Goal: Transaction & Acquisition: Purchase product/service

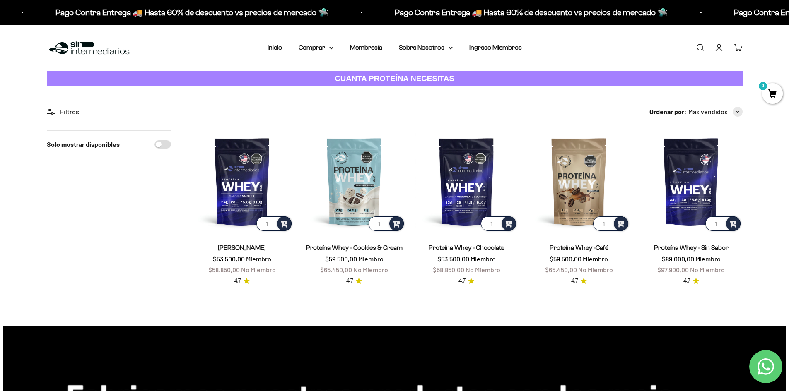
click at [719, 50] on link "Iniciar sesión" at bounding box center [718, 47] width 9 height 9
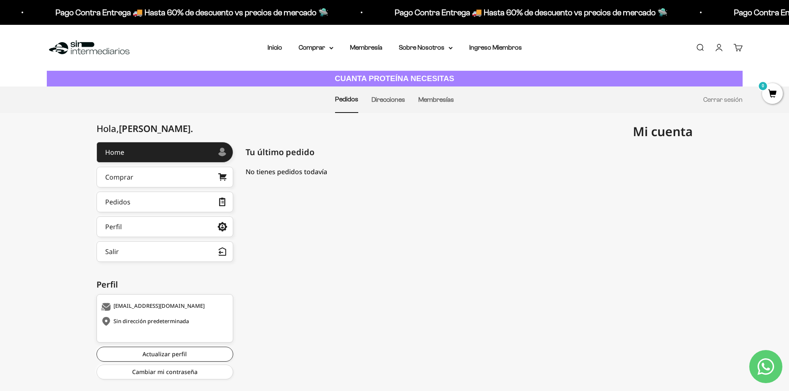
click at [281, 51] on li "Inicio" at bounding box center [275, 47] width 14 height 11
click at [276, 46] on link "Inicio" at bounding box center [275, 47] width 14 height 7
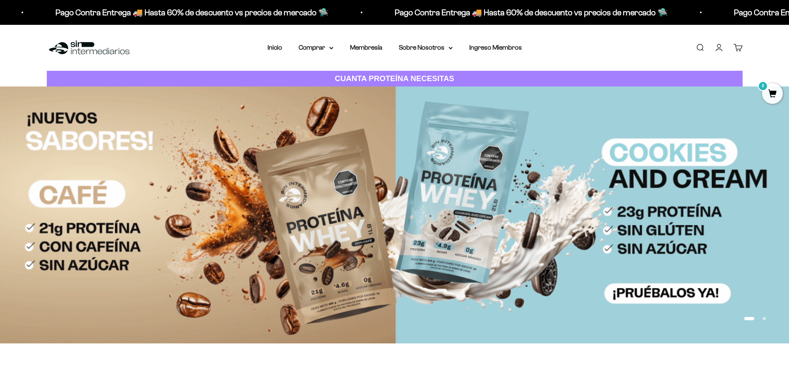
click at [770, 88] on span "0" at bounding box center [772, 93] width 21 height 21
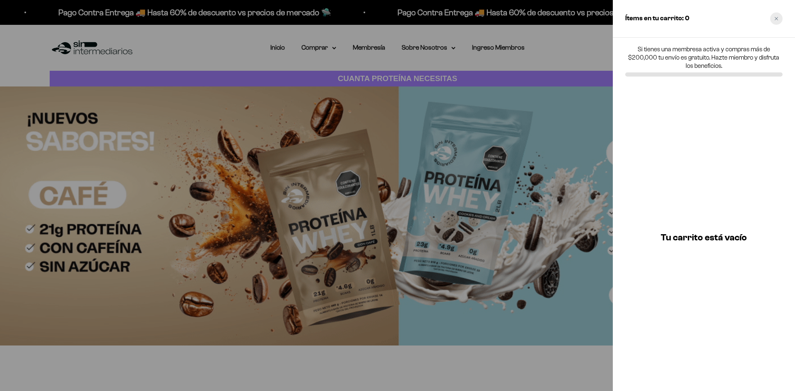
click at [778, 15] on div "Close cart" at bounding box center [776, 18] width 12 height 12
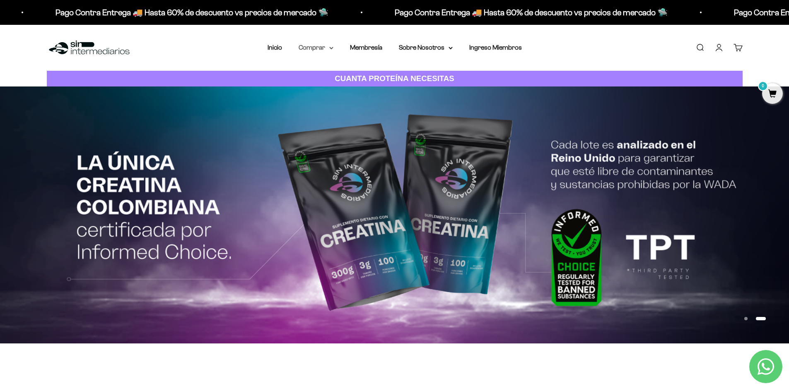
click at [331, 48] on icon at bounding box center [331, 48] width 4 height 3
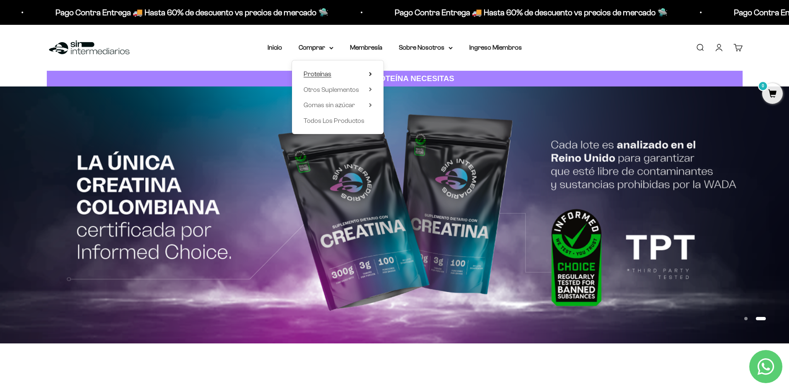
click at [331, 74] on span "Proteínas" at bounding box center [318, 74] width 28 height 11
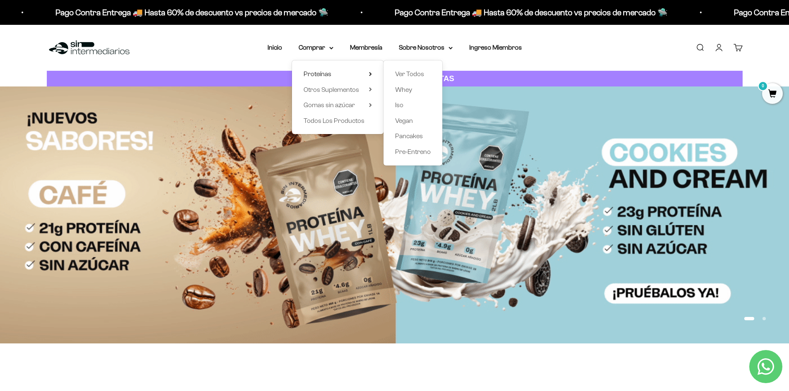
click at [567, 56] on div "Menú Buscar Inicio Comprar Proteínas Ver Todos Whey Iso Vegan Pancakes Pre-Entr…" at bounding box center [394, 48] width 789 height 46
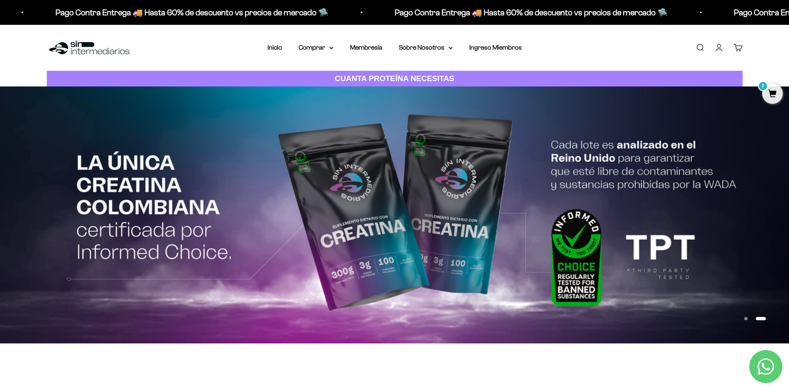
click at [721, 48] on link "Cuenta" at bounding box center [718, 47] width 9 height 9
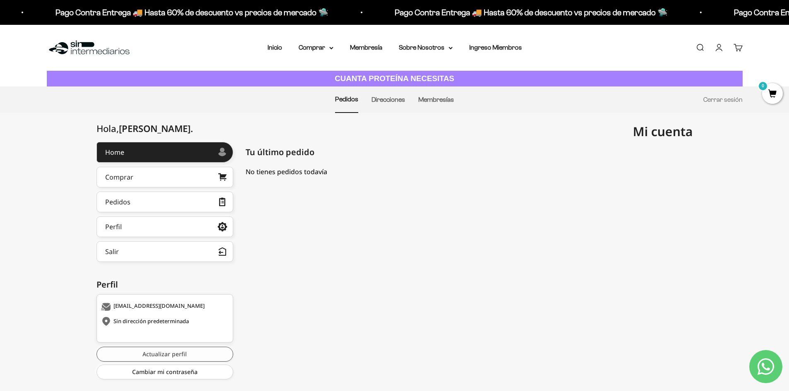
click at [169, 355] on link "Actualizar perfil" at bounding box center [165, 354] width 137 height 15
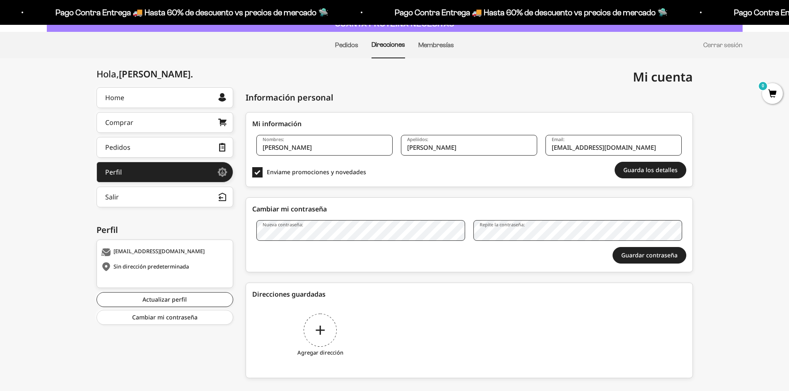
scroll to position [69, 0]
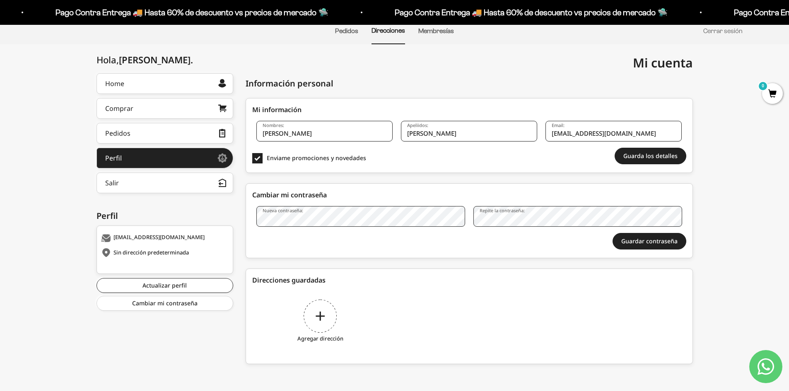
click at [601, 191] on div "Cambiar mi contraseña" at bounding box center [469, 195] width 434 height 10
click at [636, 244] on button "Guardar contraseña" at bounding box center [650, 241] width 74 height 17
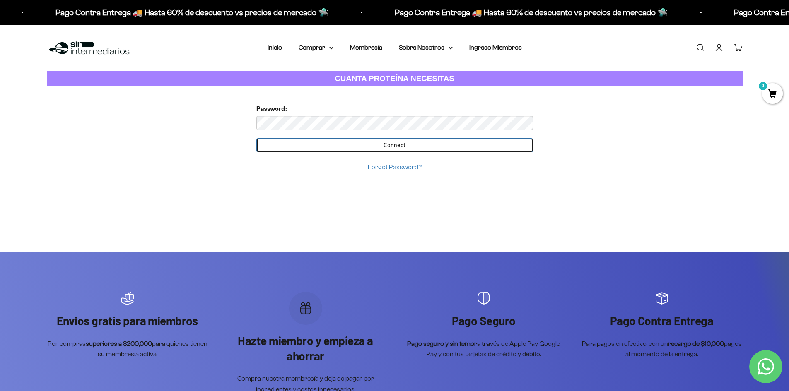
click at [276, 144] on input "Connect" at bounding box center [394, 145] width 277 height 14
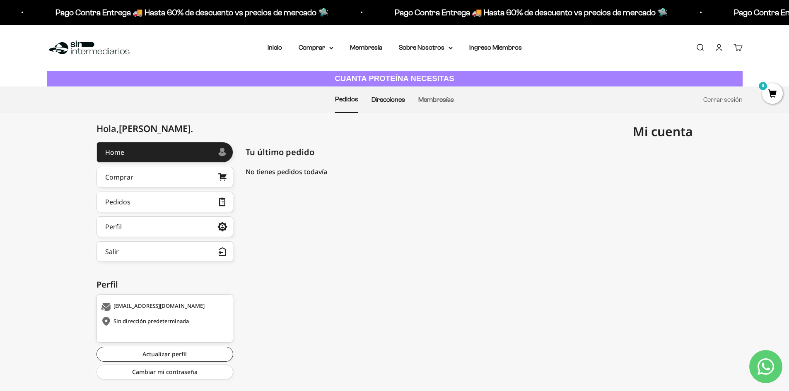
click at [391, 99] on link "Direcciones" at bounding box center [389, 99] width 34 height 7
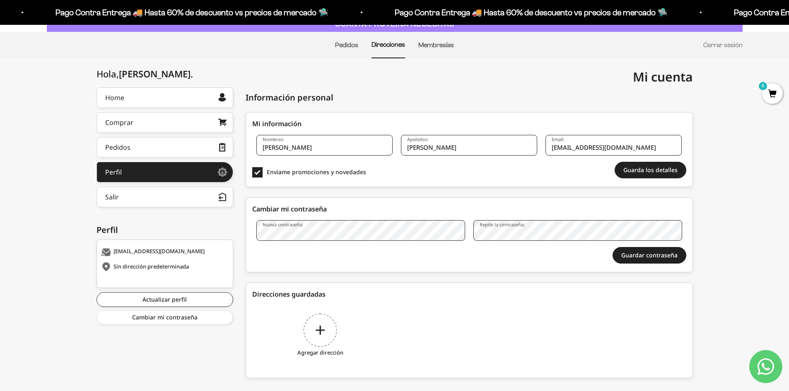
scroll to position [69, 0]
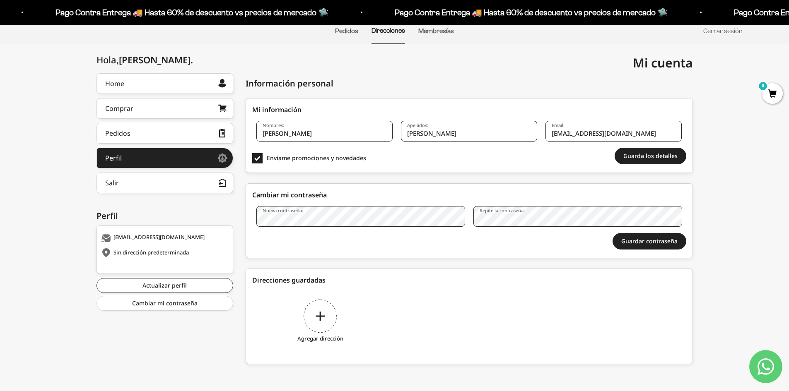
click at [330, 314] on div "Agregar dirección" at bounding box center [320, 323] width 136 height 62
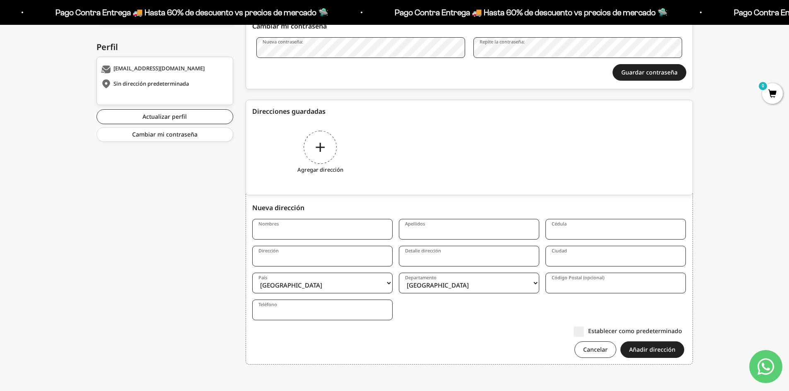
scroll to position [238, 0]
click at [297, 231] on input "Nombres" at bounding box center [322, 229] width 140 height 21
click at [339, 258] on input "Dirección" at bounding box center [322, 256] width 140 height 21
paste input "Cl. 163 #54c-68, Bogotá"
type input "Cl. 163 #54c-68, Bogotá"
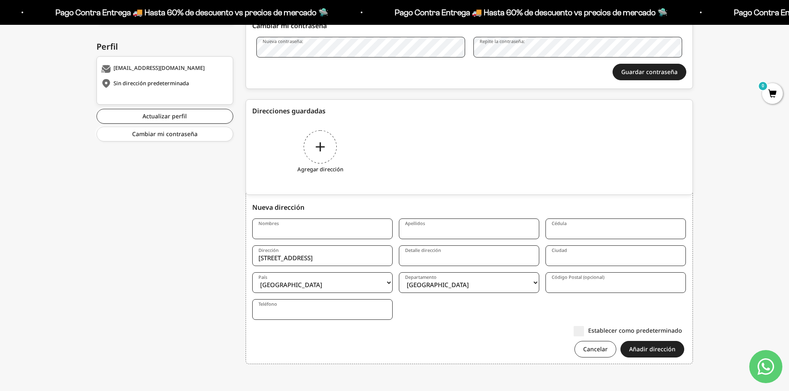
click at [461, 324] on form "Nombres Apellidos Cédula Dirección Cl. 163 #54c-68, Bogotá Detalle dirección Ci…" at bounding box center [469, 291] width 434 height 145
click at [321, 232] on input "Nombres" at bounding box center [322, 229] width 140 height 21
type input "C"
type input "Carlos Eduardo"
click at [429, 232] on input "Apellidos" at bounding box center [469, 229] width 140 height 21
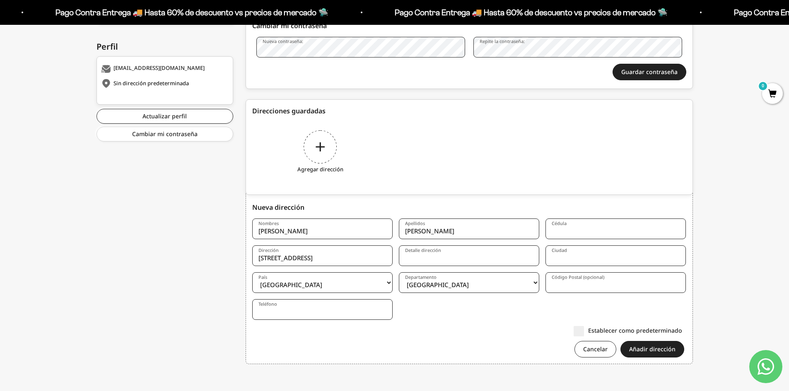
type input "Almadio Hernández"
click at [564, 232] on input "Cédula" at bounding box center [615, 229] width 140 height 21
type input "1016083701"
click at [466, 258] on input "Detalle dirección" at bounding box center [469, 256] width 140 height 21
type input "Torre 6 Apto.423"
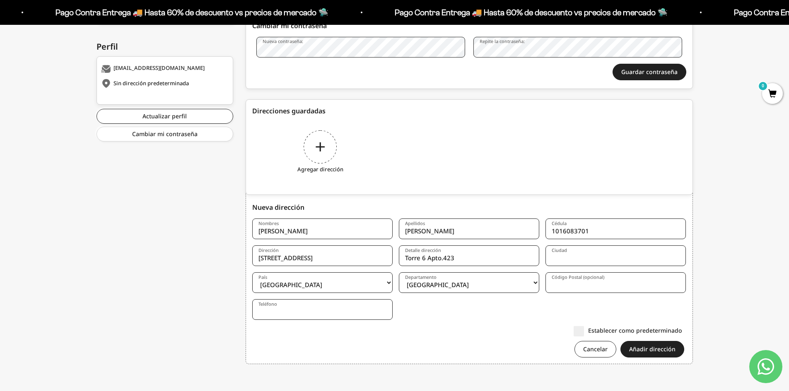
click at [571, 255] on input "Ciudad" at bounding box center [615, 256] width 140 height 21
type input "Bogotá"
click at [474, 285] on select "Amazonas Antioquia Arauca Atlántico Bogotá Bolívar Boyacá Caldas Caquetá Casana…" at bounding box center [469, 283] width 140 height 21
select select "Bogotá, D.C."
click at [399, 273] on select "Amazonas Antioquia Arauca Atlántico Bogotá Bolívar Boyacá Caldas Caquetá Casana…" at bounding box center [469, 283] width 140 height 21
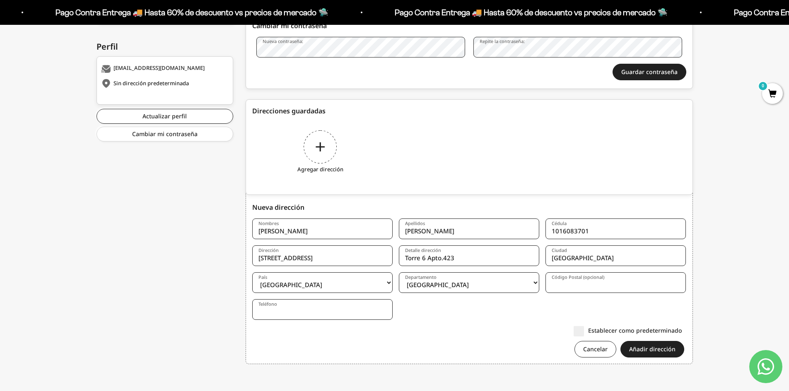
click at [584, 287] on input "Código Postal (opcional)" at bounding box center [615, 283] width 140 height 21
click at [466, 316] on form "Nombres Carlos Eduardo Apellidos Almadio Hernández Cédula 1016083701 Dirección …" at bounding box center [469, 291] width 434 height 145
click at [559, 284] on input "Código Postal (opcional)" at bounding box center [615, 283] width 140 height 21
type input "111156"
click at [307, 315] on input "Teléfono" at bounding box center [322, 309] width 140 height 21
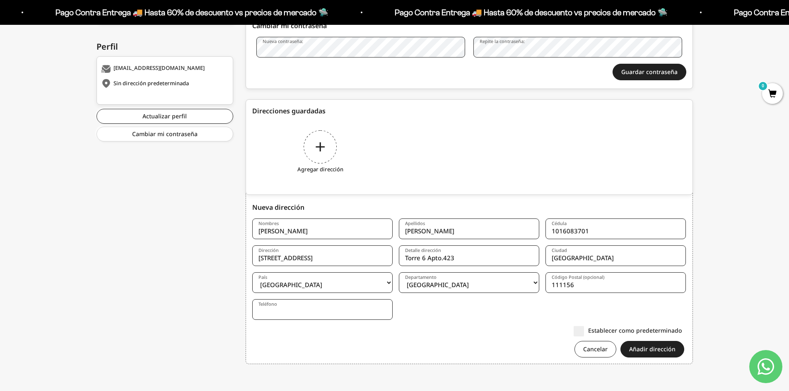
type input "3008610386"
click at [436, 320] on form "Nombres Carlos Eduardo Apellidos Almadio Hernández Cédula 1016083701 Dirección …" at bounding box center [469, 291] width 434 height 145
click at [577, 333] on label "Establecer como predeterminado" at bounding box center [628, 330] width 109 height 9
click at [682, 331] on input "Establecer como predeterminado" at bounding box center [682, 331] width 0 height 0
click at [651, 346] on button "Añadir dirección" at bounding box center [652, 349] width 64 height 17
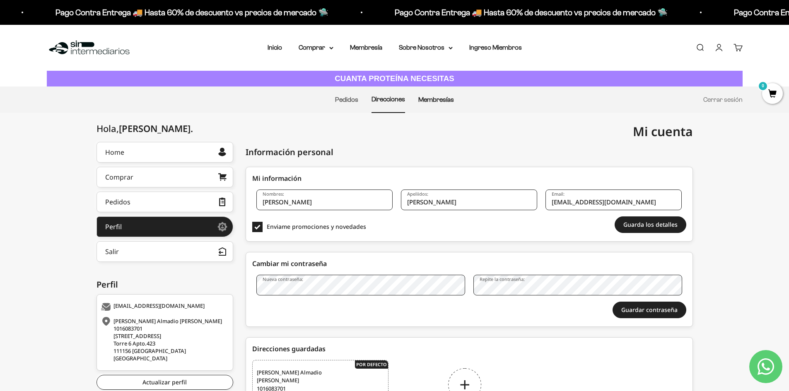
click at [432, 97] on link "Membresías" at bounding box center [436, 99] width 36 height 7
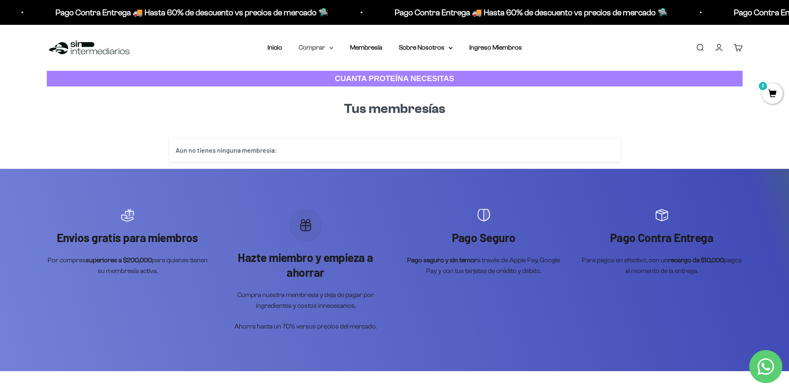
click at [310, 48] on summary "Comprar" at bounding box center [316, 47] width 35 height 11
click at [332, 73] on summary "Proteínas" at bounding box center [338, 74] width 68 height 11
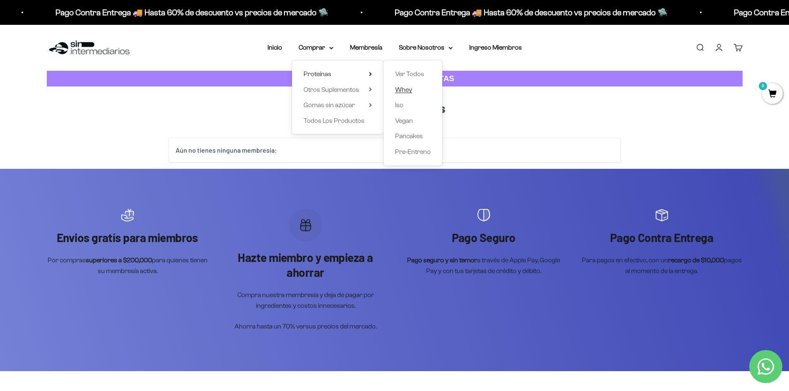
click at [405, 93] on span "Whey" at bounding box center [403, 89] width 17 height 7
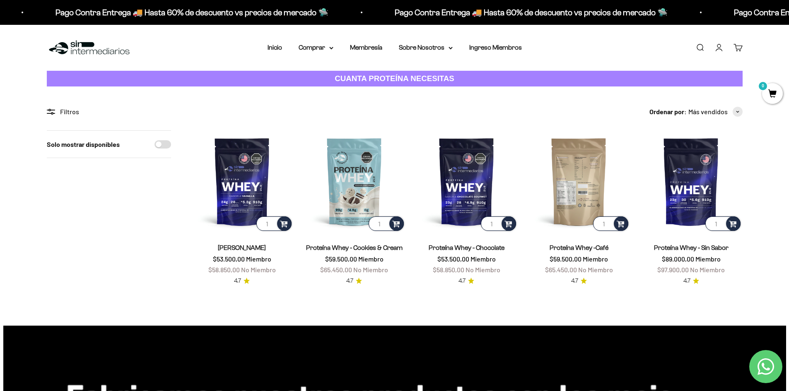
click at [574, 182] on img at bounding box center [579, 181] width 102 height 102
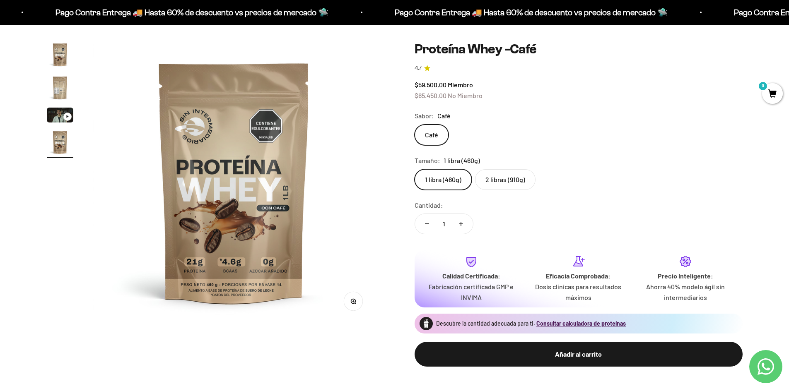
scroll to position [83, 0]
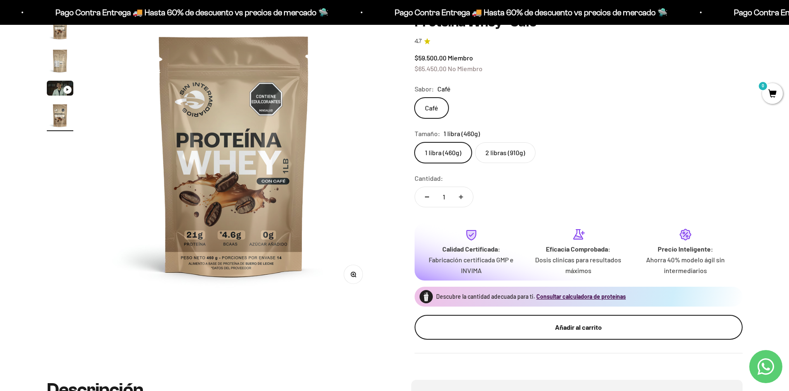
click at [467, 328] on div "Añadir al carrito" at bounding box center [578, 327] width 295 height 11
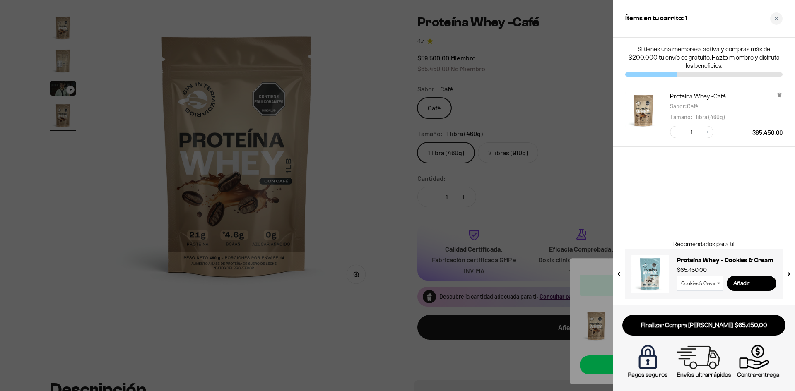
click at [591, 266] on div at bounding box center [397, 195] width 795 height 391
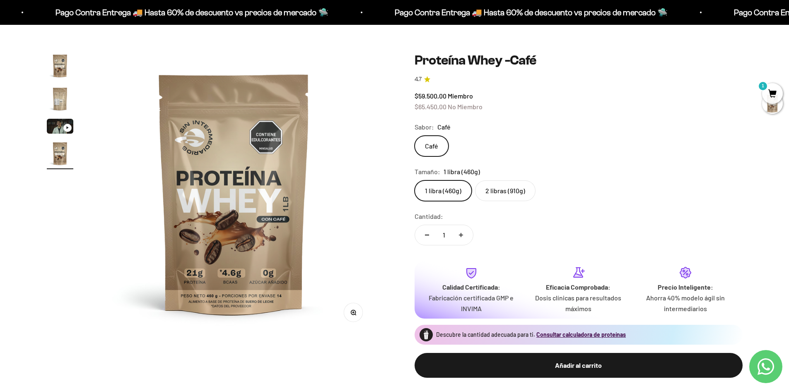
scroll to position [0, 0]
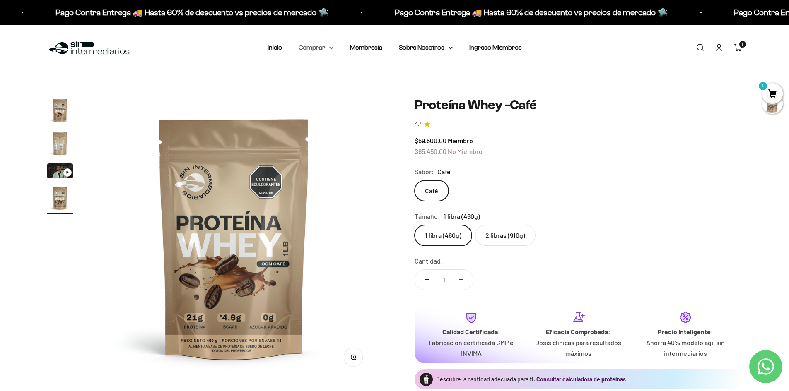
click at [325, 47] on summary "Comprar" at bounding box center [316, 47] width 35 height 11
click at [343, 89] on span "Otros Suplementos" at bounding box center [331, 89] width 55 height 7
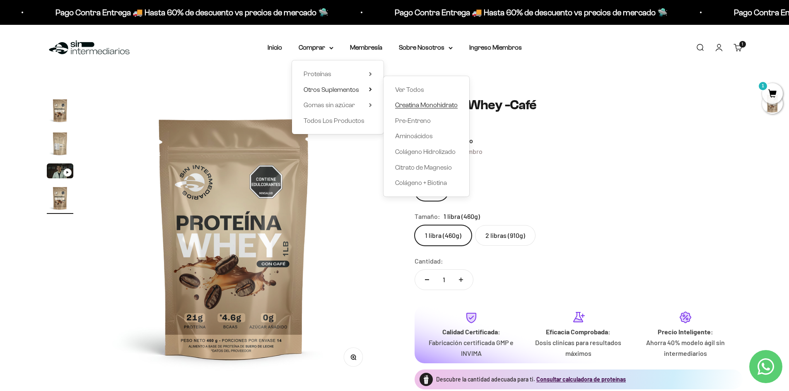
click at [415, 104] on span "Creatina Monohidrato" at bounding box center [426, 104] width 63 height 7
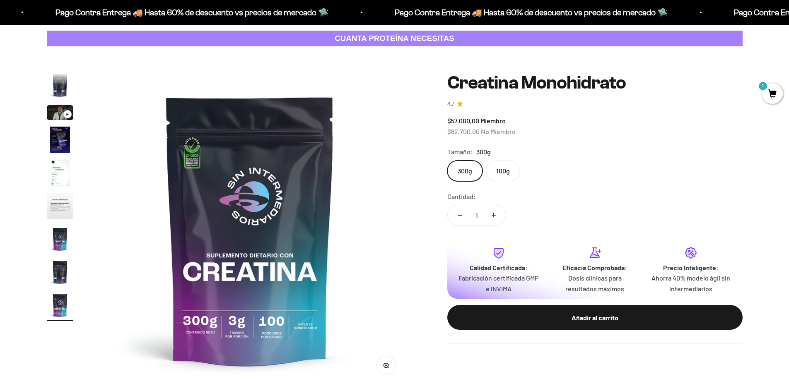
scroll to position [41, 0]
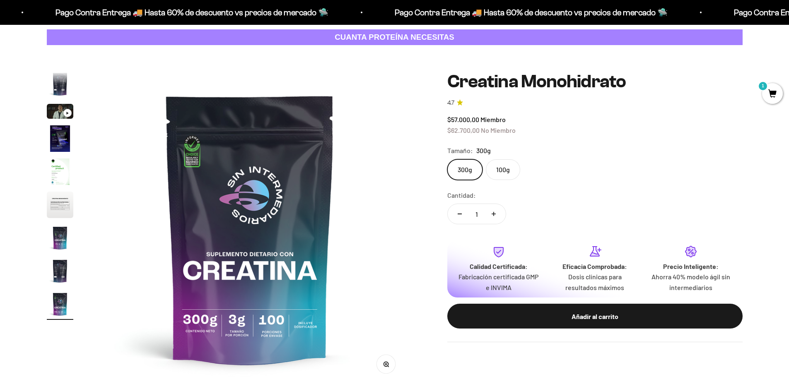
click at [506, 172] on label "100g" at bounding box center [503, 169] width 34 height 21
click at [447, 159] on input "100g" at bounding box center [447, 159] width 0 height 0
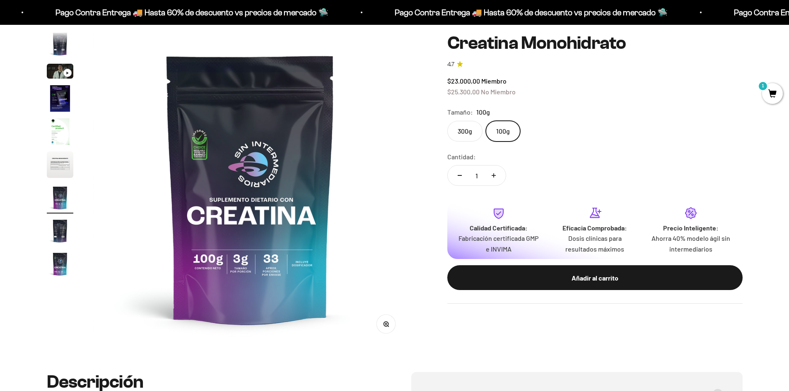
scroll to position [83, 0]
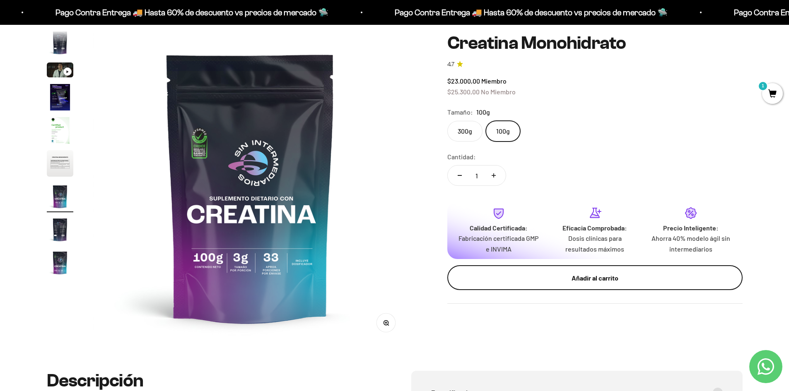
click at [573, 280] on div "Añadir al carrito" at bounding box center [595, 278] width 262 height 11
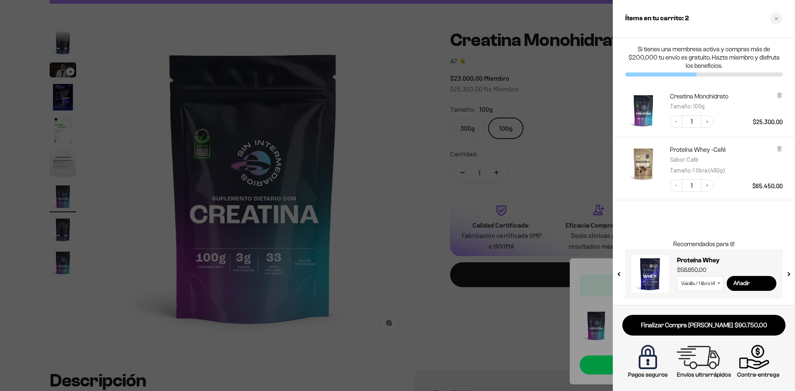
click at [533, 299] on div at bounding box center [397, 195] width 795 height 391
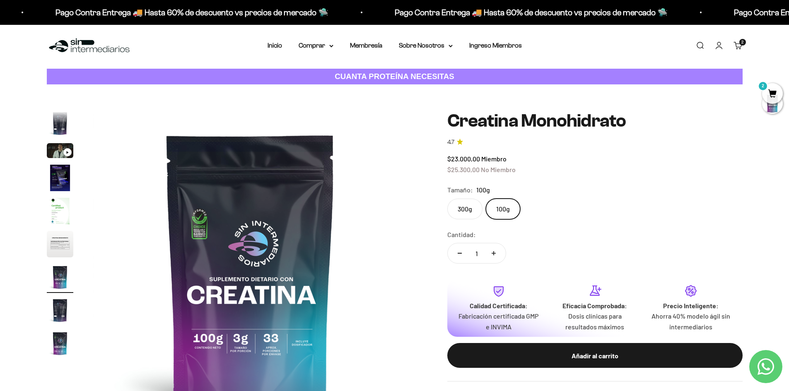
scroll to position [0, 0]
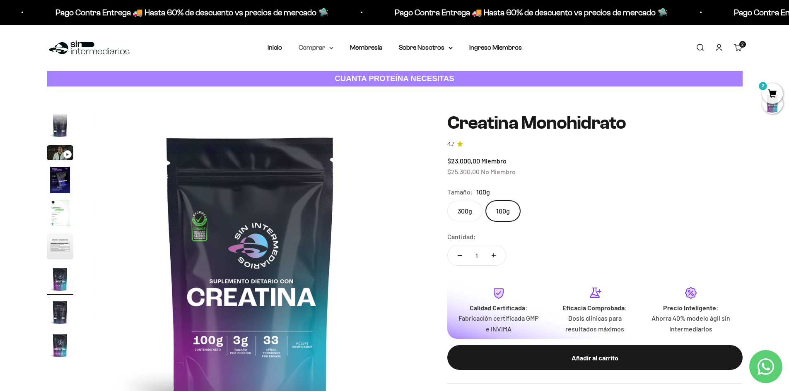
click at [323, 48] on summary "Comprar" at bounding box center [316, 47] width 35 height 11
click at [331, 107] on span "Gomas sin azúcar" at bounding box center [329, 104] width 51 height 7
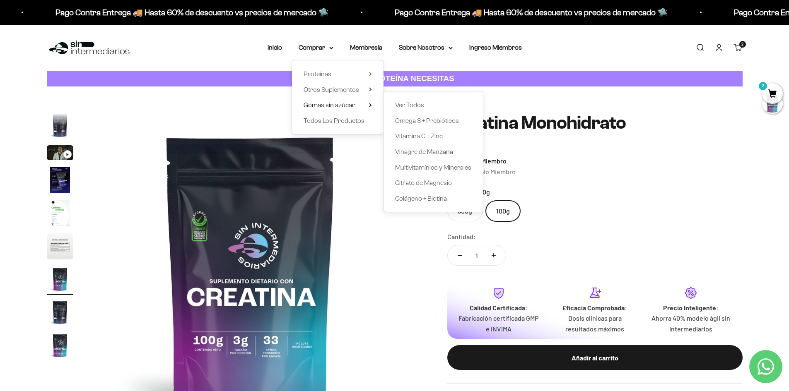
click at [417, 271] on div "Zoom Ir al artículo 1 Ir al artículo 2 Ir al artículo 3 Ir al artículo 4 Ir al …" at bounding box center [395, 270] width 696 height 314
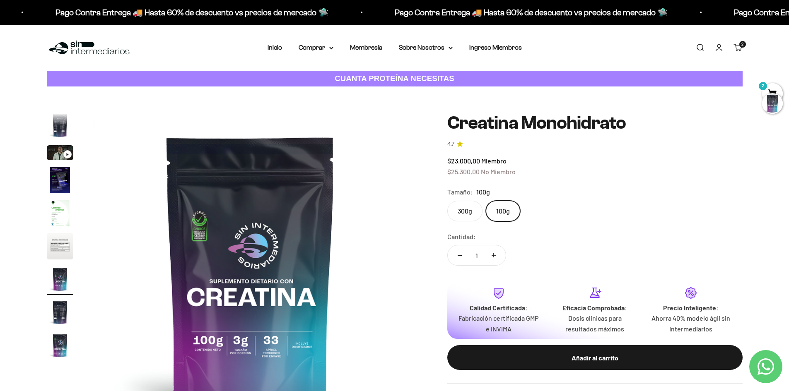
click at [774, 96] on div at bounding box center [772, 103] width 21 height 21
click at [772, 88] on span "2" at bounding box center [772, 93] width 21 height 21
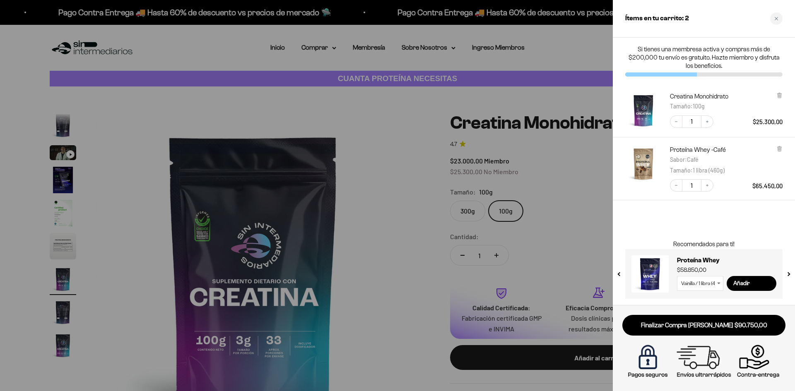
click at [475, 97] on div at bounding box center [397, 195] width 795 height 391
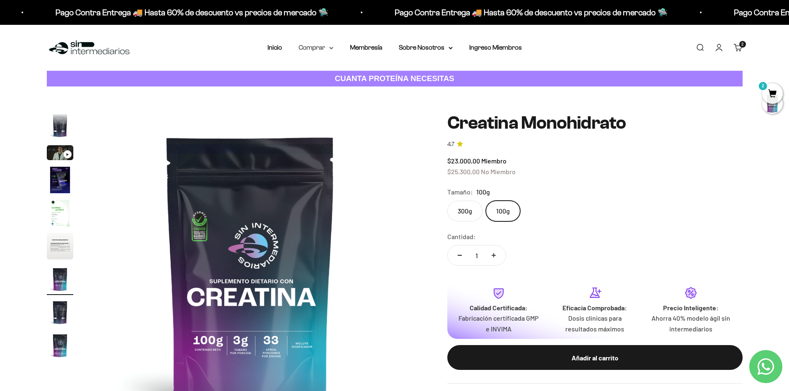
click at [332, 47] on icon at bounding box center [331, 48] width 4 height 3
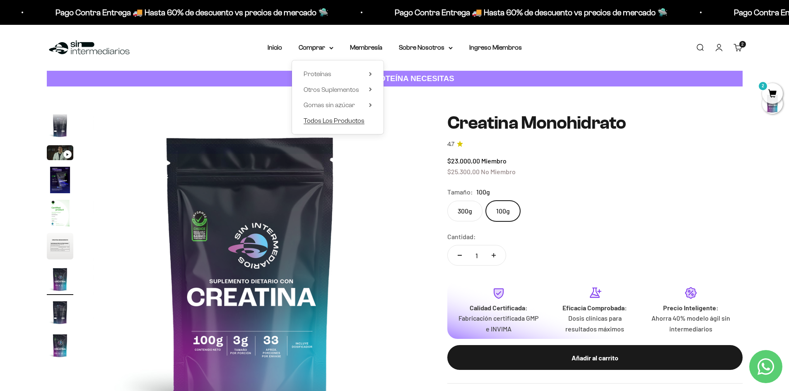
click at [349, 120] on span "Todos Los Productos" at bounding box center [334, 120] width 61 height 7
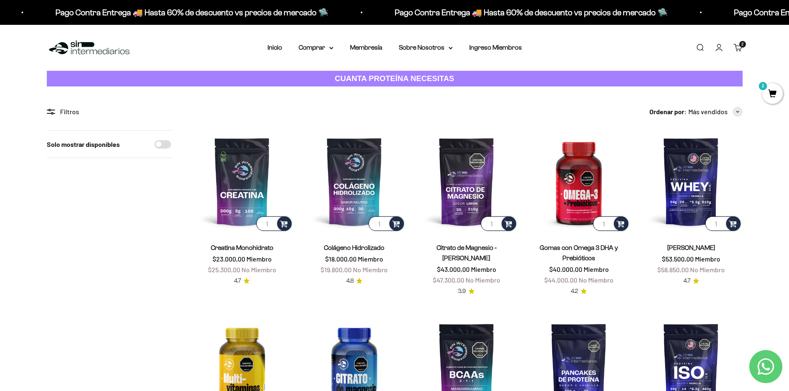
click at [164, 145] on input "Solo mostrar disponibles" at bounding box center [162, 144] width 17 height 8
checkbox input "true"
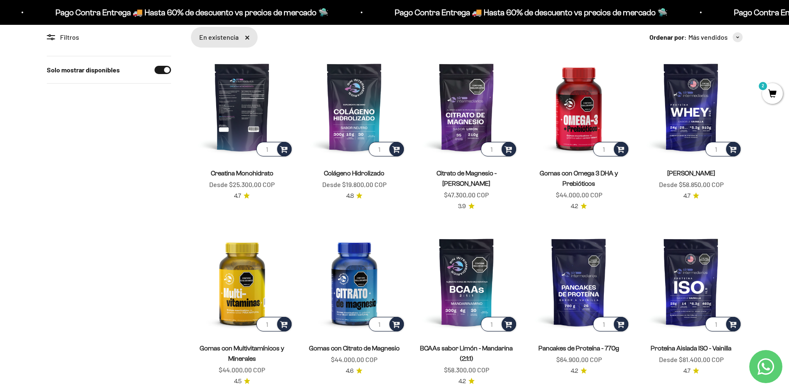
scroll to position [83, 0]
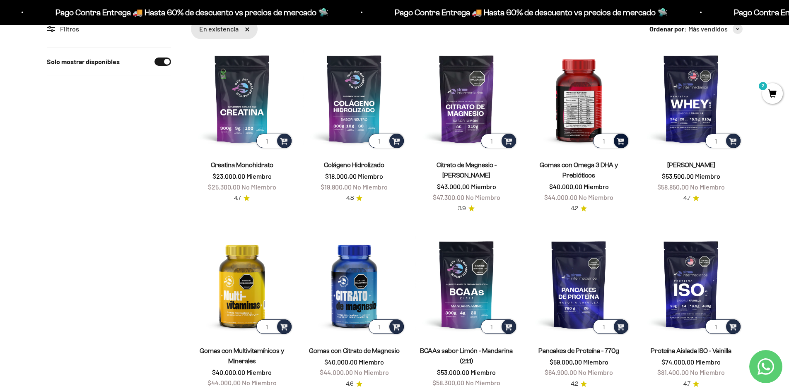
click at [620, 140] on span at bounding box center [621, 141] width 8 height 10
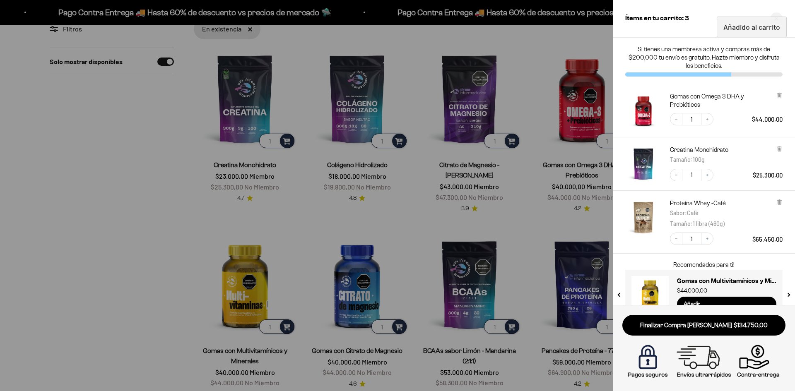
click at [525, 203] on div at bounding box center [397, 195] width 795 height 391
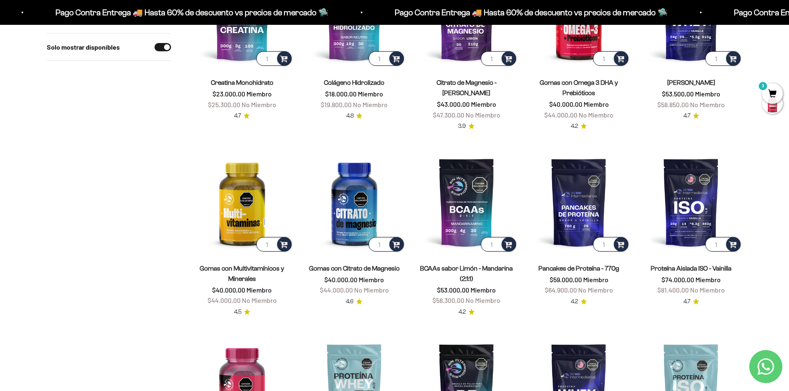
scroll to position [166, 0]
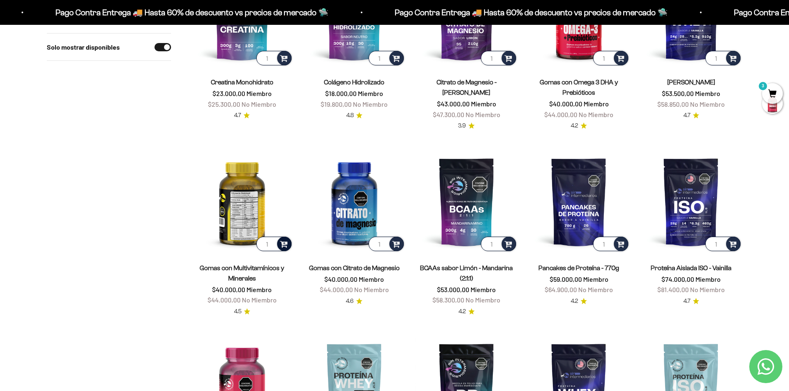
click at [287, 245] on span at bounding box center [284, 244] width 8 height 10
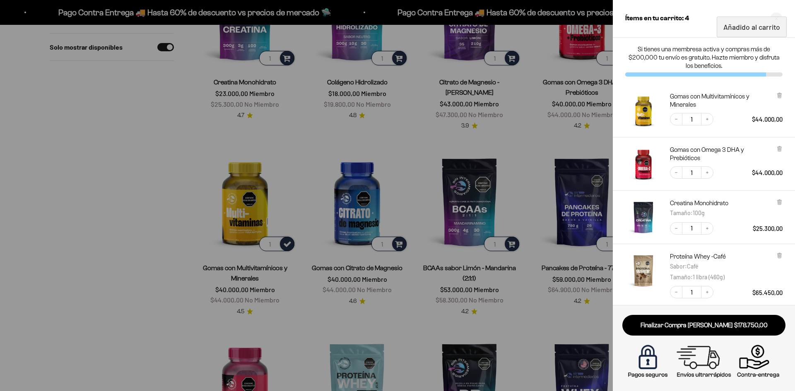
click at [544, 144] on div at bounding box center [397, 195] width 795 height 391
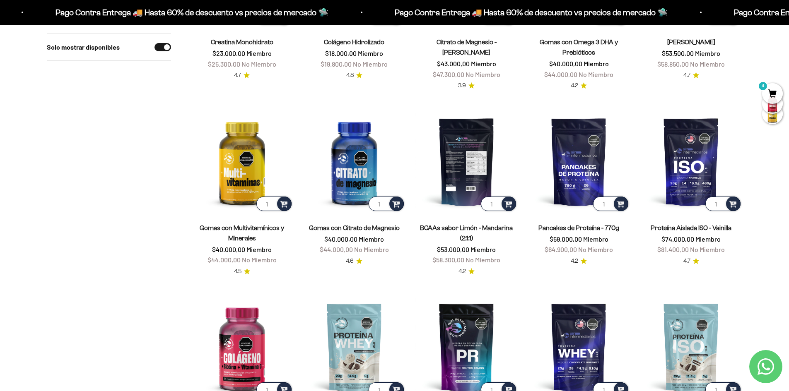
scroll to position [207, 0]
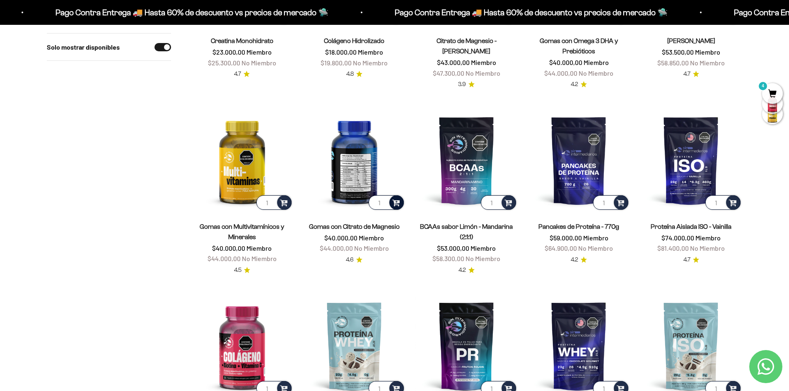
click at [396, 203] on span at bounding box center [396, 203] width 8 height 10
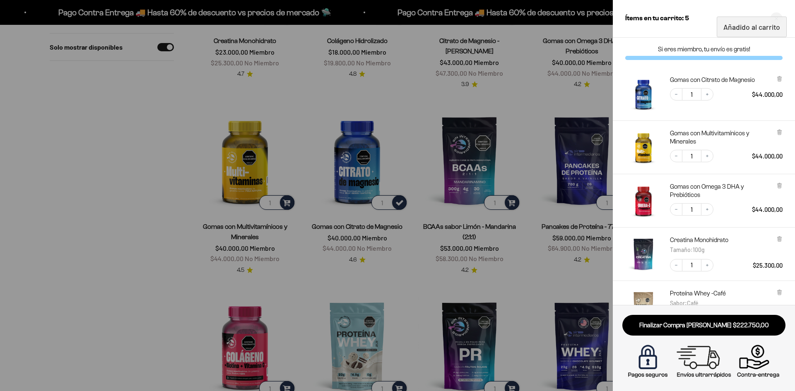
click at [421, 161] on div at bounding box center [397, 195] width 795 height 391
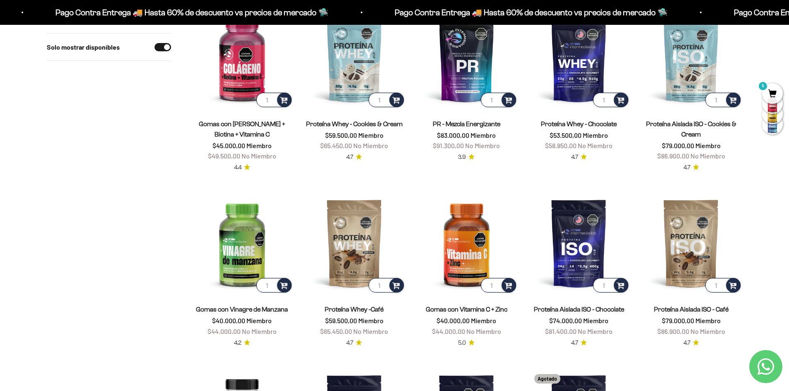
scroll to position [497, 0]
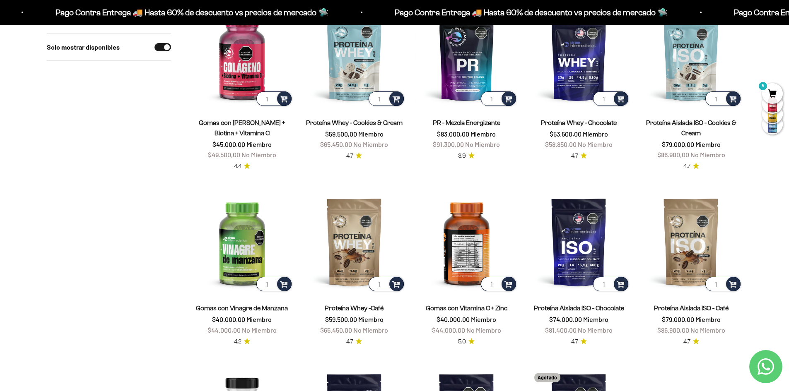
click at [475, 237] on img at bounding box center [466, 242] width 102 height 102
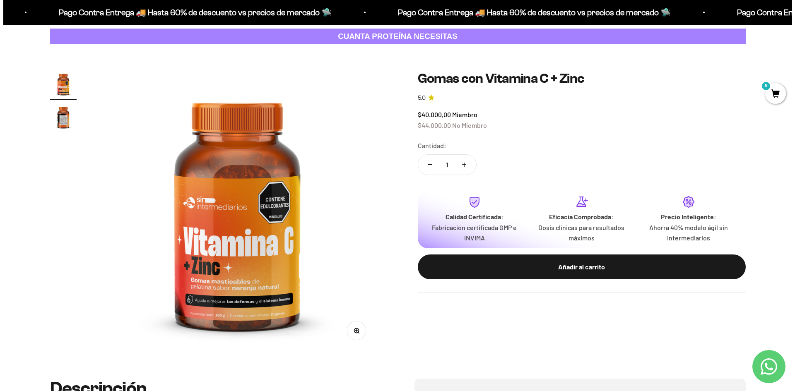
scroll to position [41, 0]
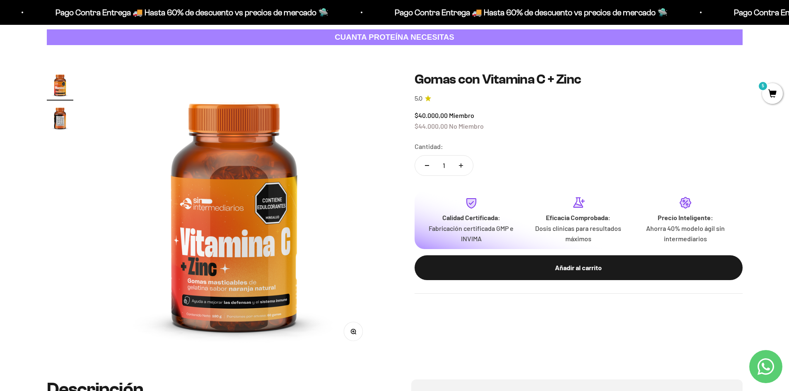
click at [773, 94] on span "5" at bounding box center [772, 93] width 21 height 21
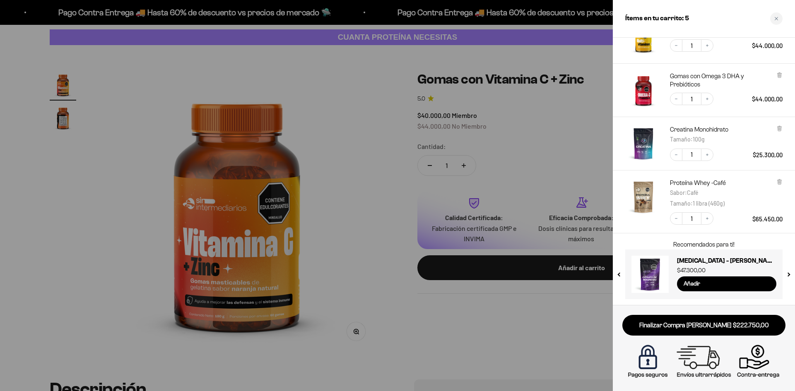
scroll to position [111, 0]
click at [372, 203] on div at bounding box center [397, 195] width 795 height 391
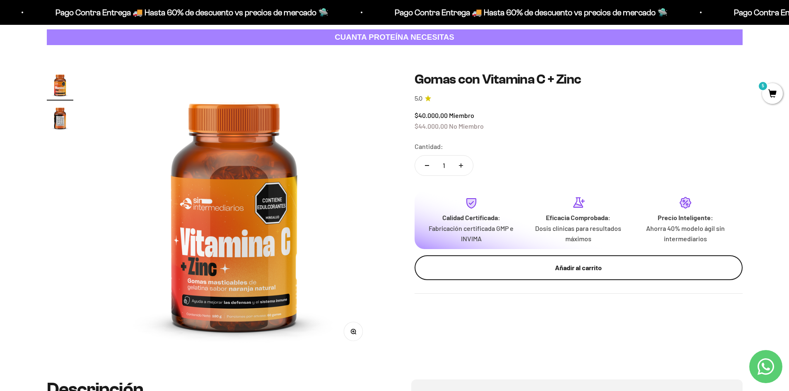
click at [536, 275] on button "Añadir al carrito" at bounding box center [579, 268] width 328 height 25
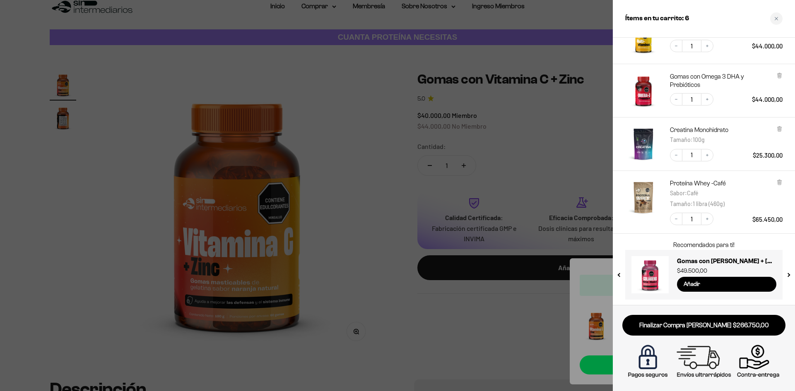
scroll to position [164, 0]
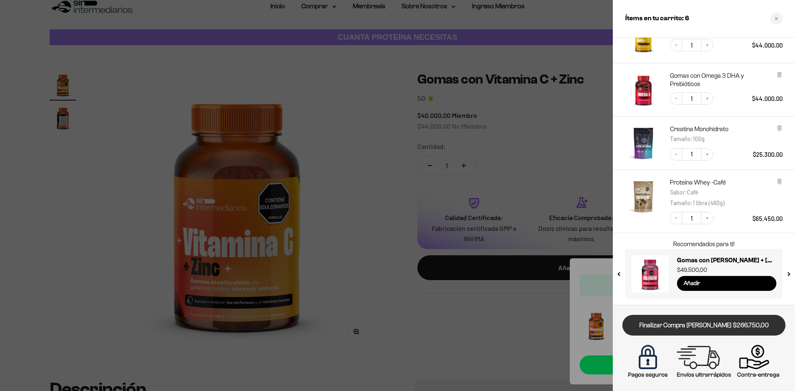
click at [680, 326] on link "Finalizar Compra Segura $266.750,00" at bounding box center [703, 325] width 163 height 21
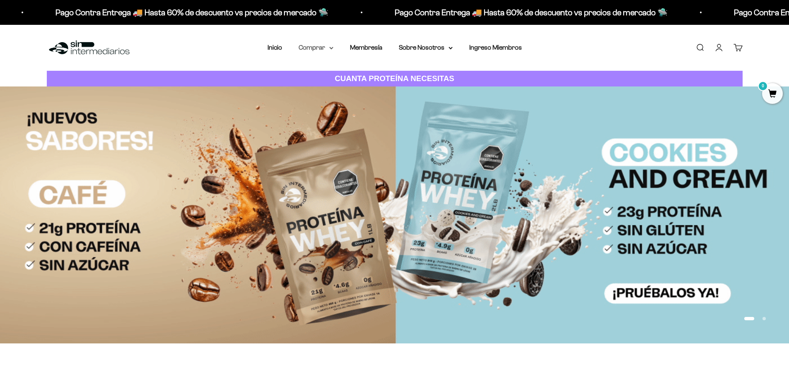
click at [327, 44] on summary "Comprar" at bounding box center [316, 47] width 35 height 11
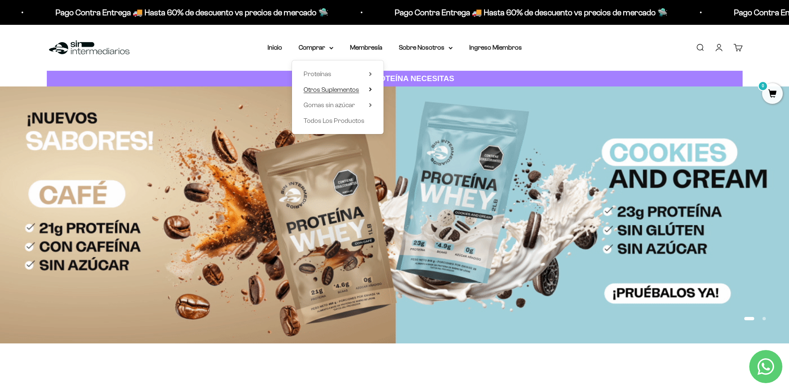
click at [343, 89] on span "Otros Suplementos" at bounding box center [331, 89] width 55 height 7
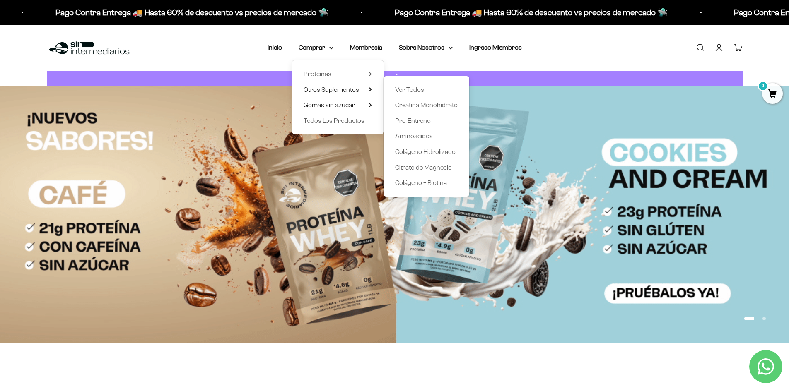
click at [348, 104] on span "Gomas sin azúcar" at bounding box center [329, 104] width 51 height 7
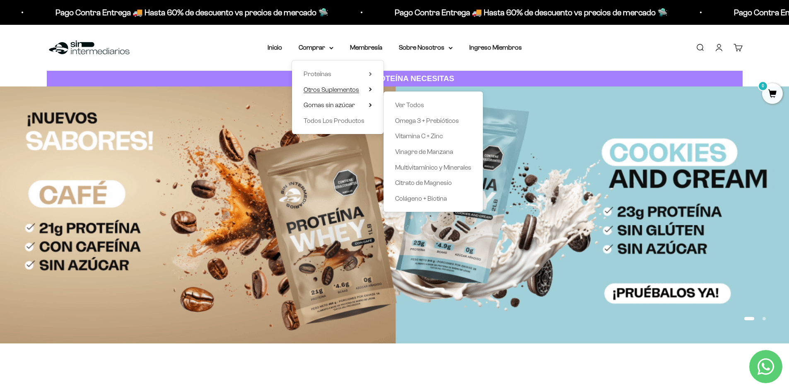
click at [341, 91] on span "Otros Suplementos" at bounding box center [331, 89] width 55 height 7
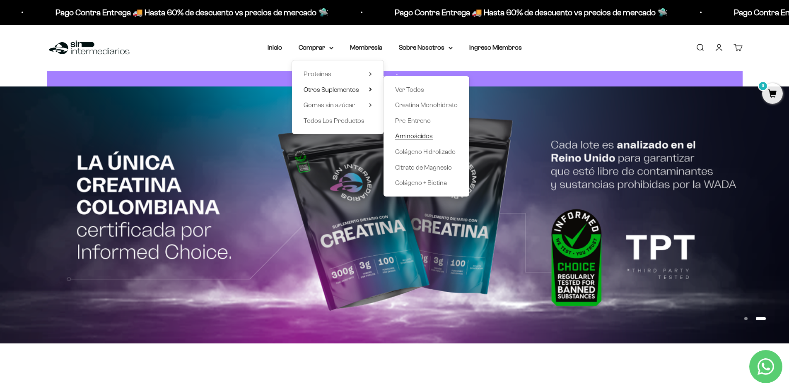
click at [414, 135] on span "Aminoácidos" at bounding box center [414, 136] width 38 height 7
